Goal: Communication & Community: Answer question/provide support

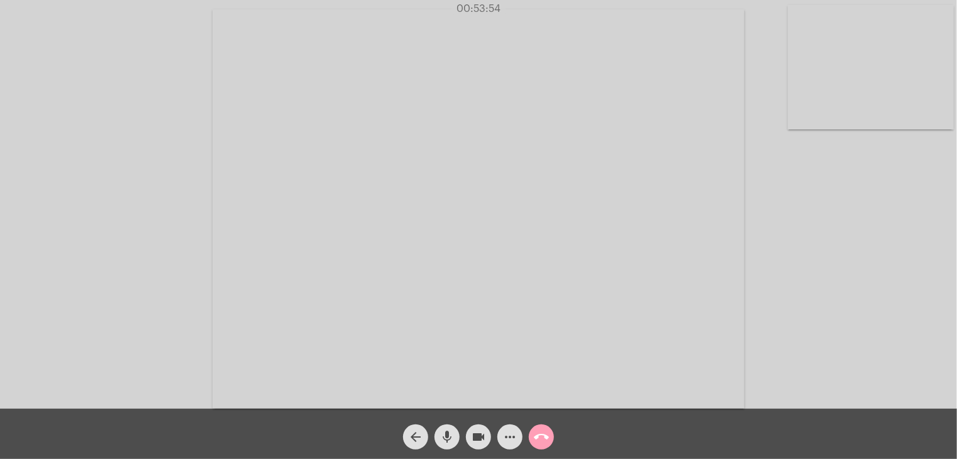
click at [543, 431] on mat-icon "call_end" at bounding box center [541, 436] width 15 height 15
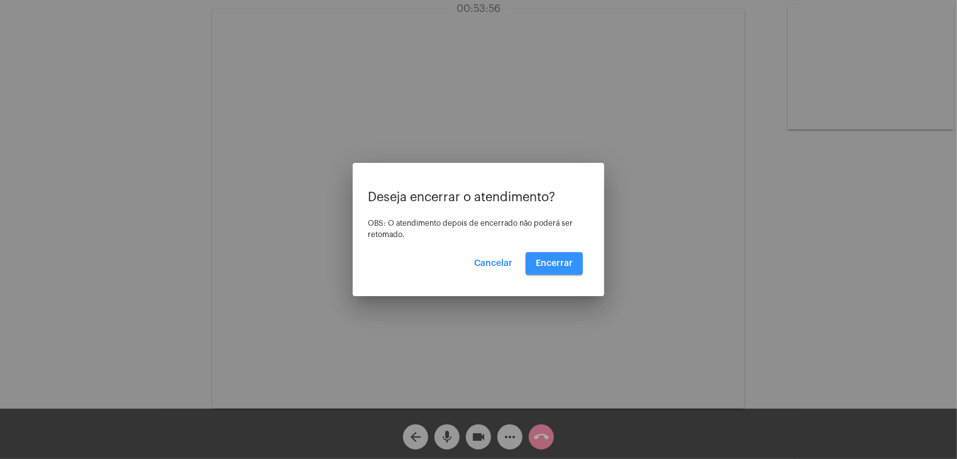
click at [554, 256] on button "Encerrar" at bounding box center [554, 263] width 57 height 23
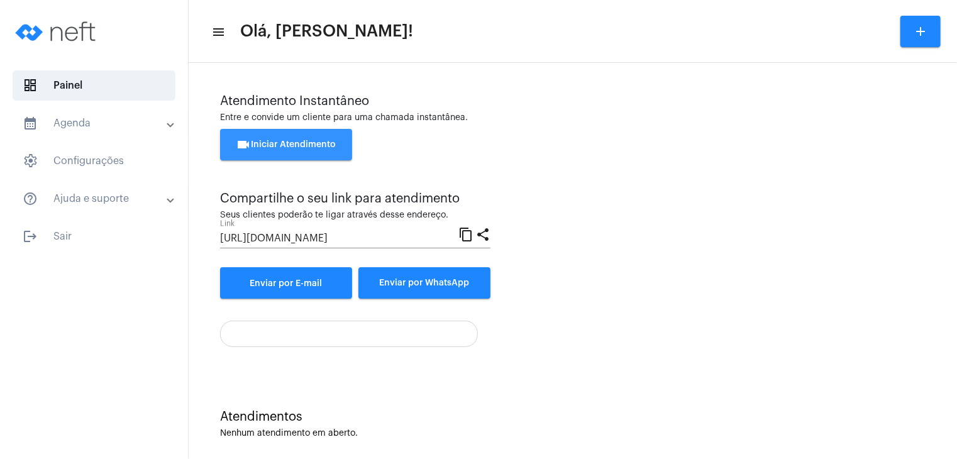
click at [319, 149] on span "videocam Iniciar Atendimento" at bounding box center [286, 144] width 100 height 9
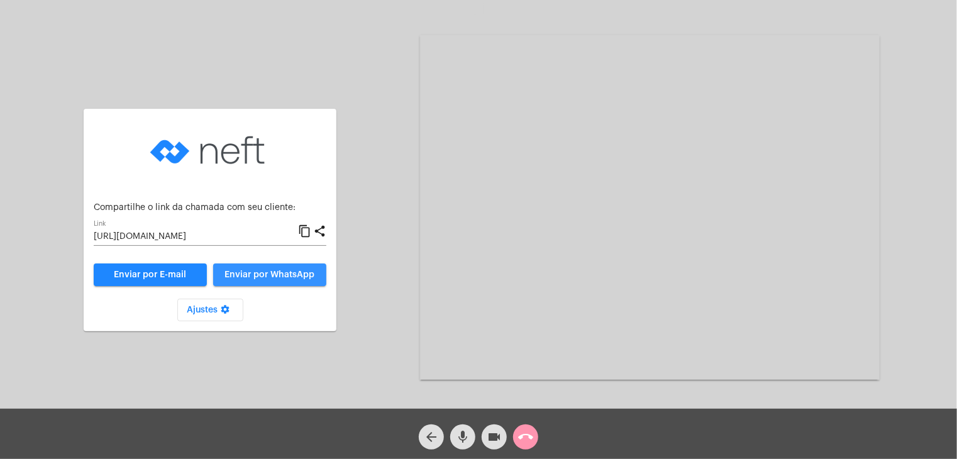
click at [256, 277] on span "Enviar por WhatsApp" at bounding box center [270, 274] width 90 height 9
